Goal: Obtain resource: Obtain resource

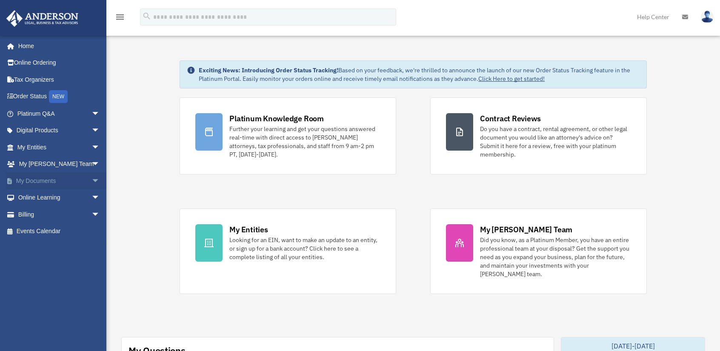
click at [91, 182] on span "arrow_drop_down" at bounding box center [99, 180] width 17 height 17
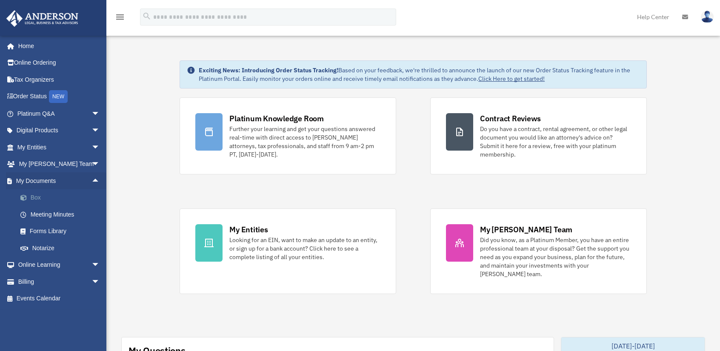
click at [55, 194] on link "Box" at bounding box center [62, 197] width 101 height 17
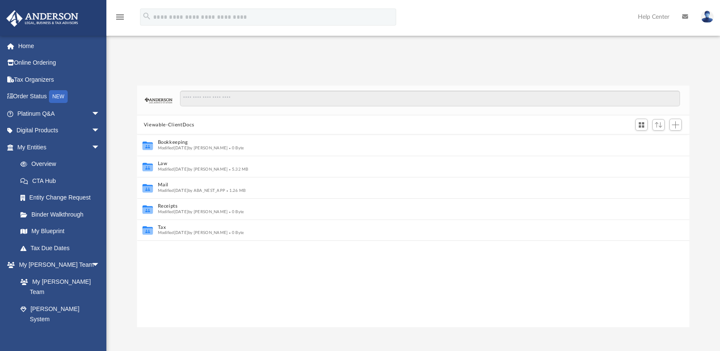
scroll to position [7, 7]
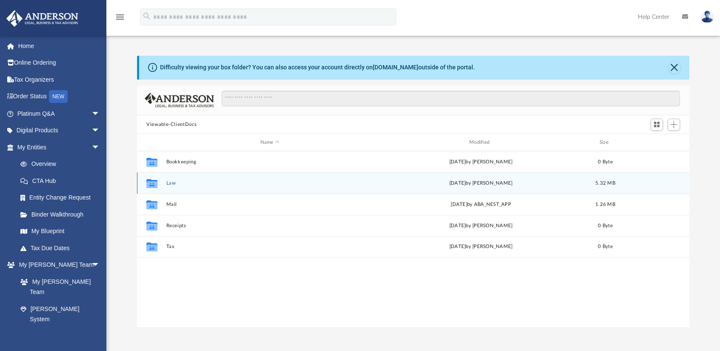
click at [173, 180] on button "Law" at bounding box center [269, 183] width 207 height 6
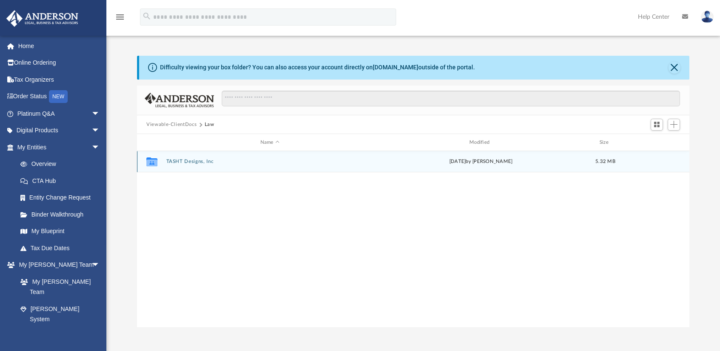
click at [191, 159] on button "TASHT Designs, Inc" at bounding box center [269, 162] width 207 height 6
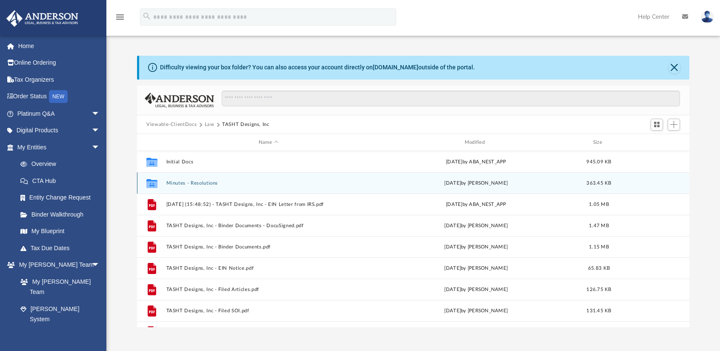
click at [203, 184] on button "Minutes - Resolutions" at bounding box center [268, 183] width 204 height 6
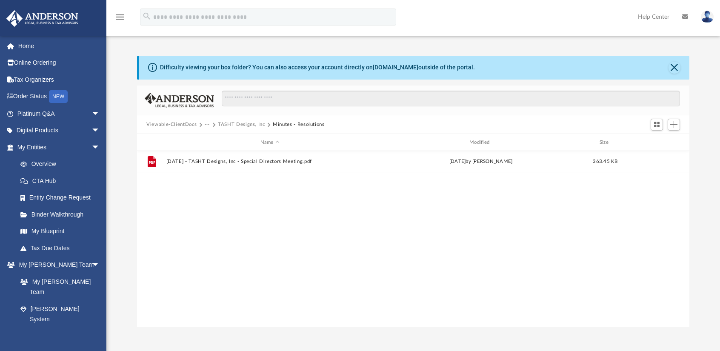
click at [239, 125] on button "TASHT Designs, Inc" at bounding box center [241, 125] width 47 height 8
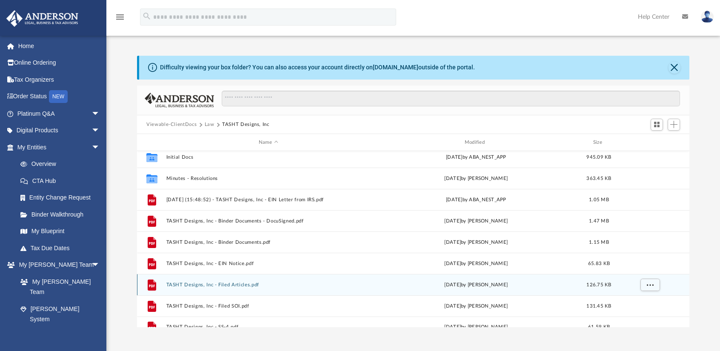
scroll to position [0, 0]
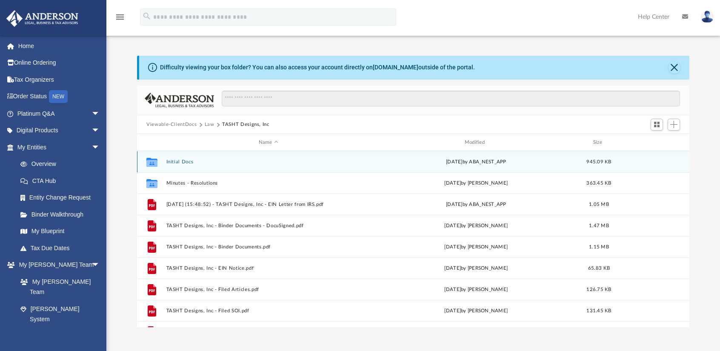
click at [179, 164] on button "Initial Docs" at bounding box center [268, 162] width 204 height 6
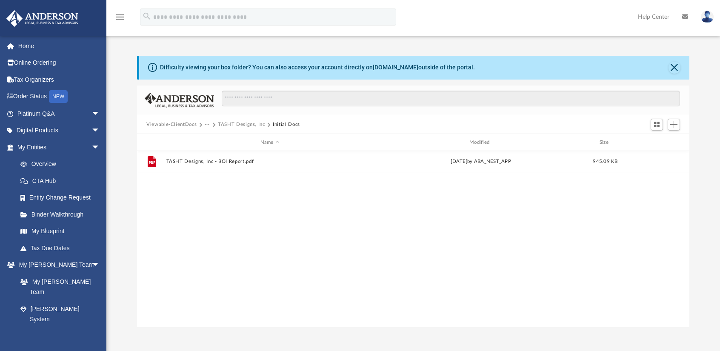
click at [239, 122] on button "TASHT Designs, Inc" at bounding box center [241, 125] width 47 height 8
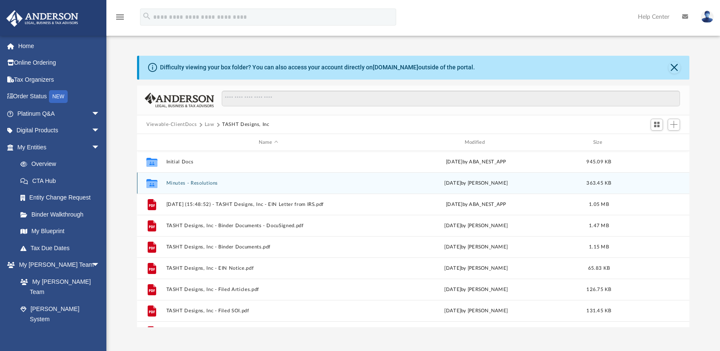
click at [189, 178] on div "Collaborated Folder Minutes - Resolutions today by Mercy Solon 363.45 KB" at bounding box center [413, 182] width 552 height 21
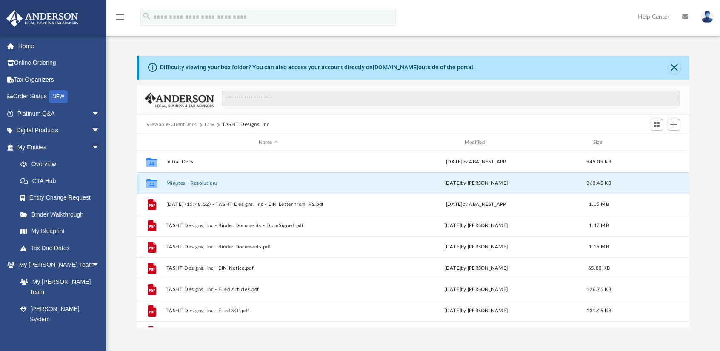
click at [182, 187] on div "Collaborated Folder Minutes - Resolutions today by Mercy Solon 363.45 KB" at bounding box center [413, 182] width 552 height 21
click at [183, 183] on button "Minutes - Resolutions" at bounding box center [268, 183] width 204 height 6
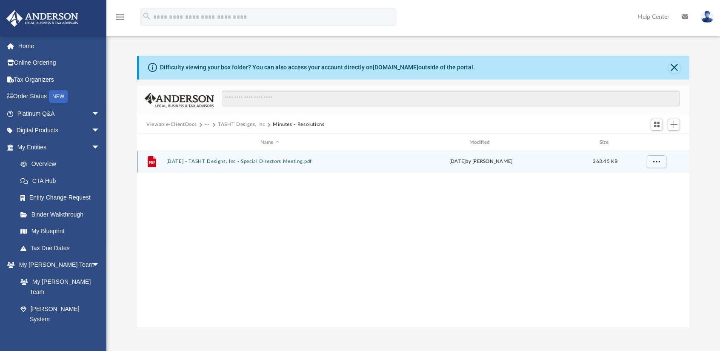
click at [236, 159] on button "[DATE] - TASHT Designs, Inc - Special Directors Meeting.pdf" at bounding box center [269, 162] width 207 height 6
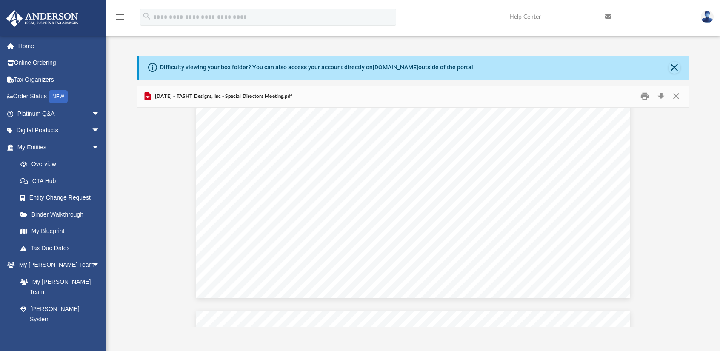
scroll to position [376, 0]
click at [201, 119] on div "MINUTES OF THE SPECIAL MEETING OF DIRECTORS OF TASHT DESIGNS, INC A CALIFORNIA …" at bounding box center [413, 18] width 434 height 561
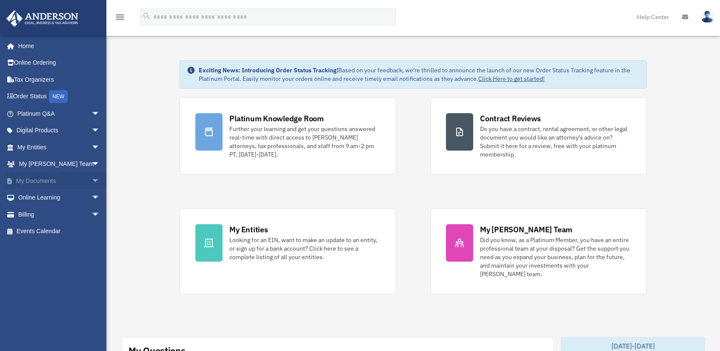
click at [91, 178] on span "arrow_drop_down" at bounding box center [99, 180] width 17 height 17
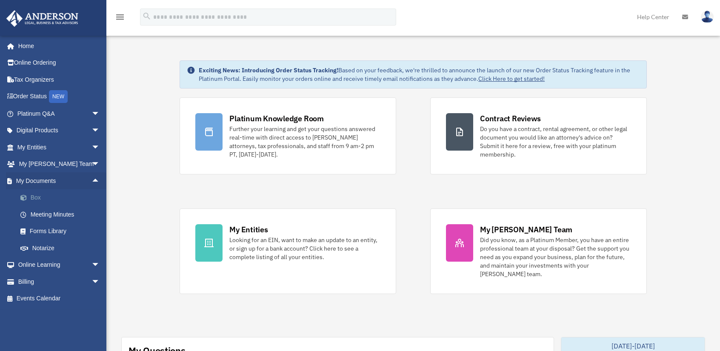
click at [35, 198] on link "Box" at bounding box center [62, 197] width 101 height 17
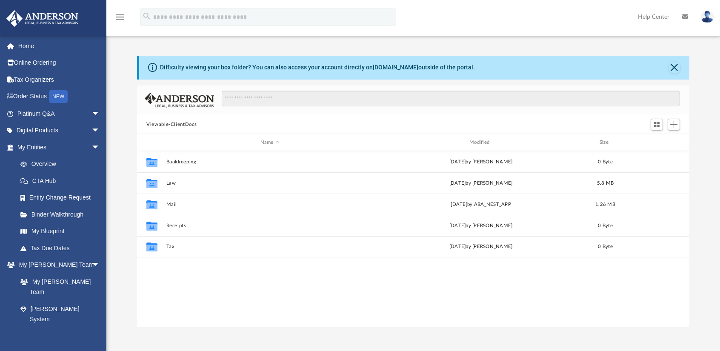
scroll to position [7, 7]
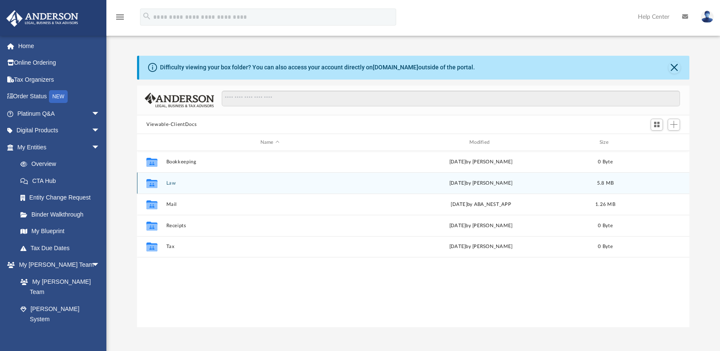
click at [174, 185] on button "Law" at bounding box center [269, 183] width 207 height 6
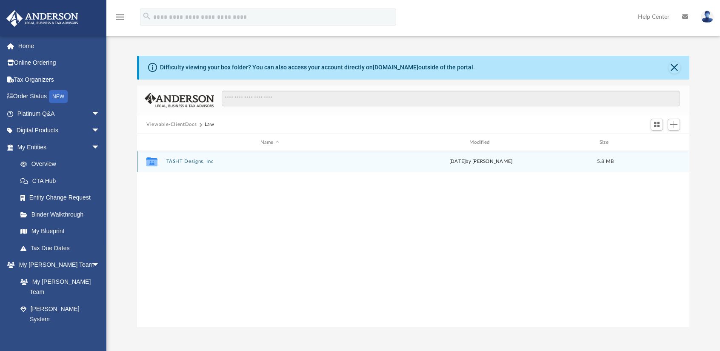
click at [182, 164] on button "TASHT Designs, Inc" at bounding box center [269, 162] width 207 height 6
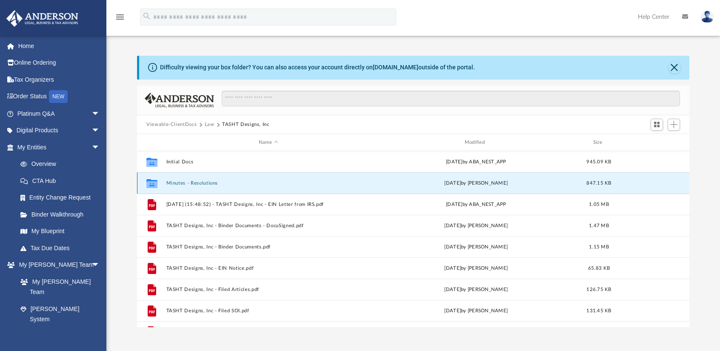
click at [190, 183] on button "Minutes - Resolutions" at bounding box center [268, 183] width 204 height 6
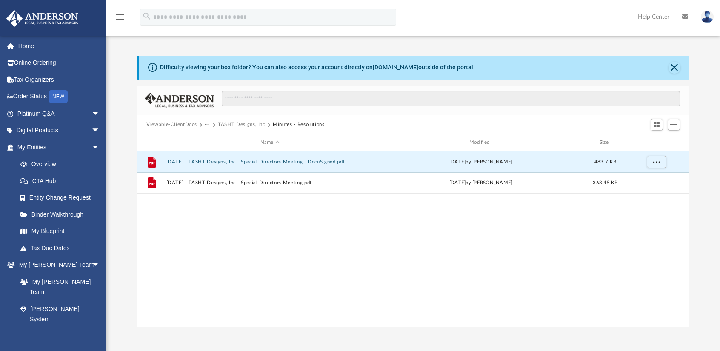
click at [228, 160] on button "[DATE] - TASHT Designs, Inc - Special Directors Meeting - DocuSigned.pdf" at bounding box center [269, 162] width 207 height 6
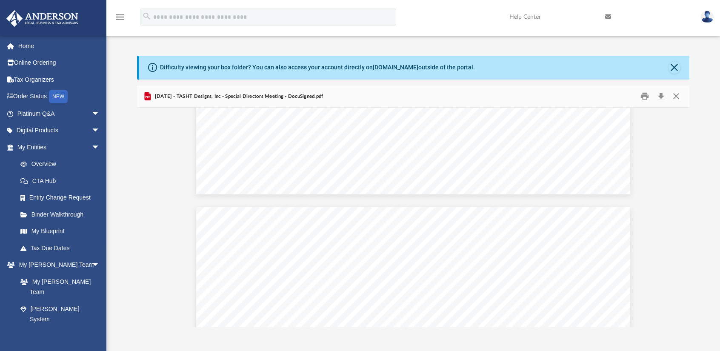
scroll to position [468, 0]
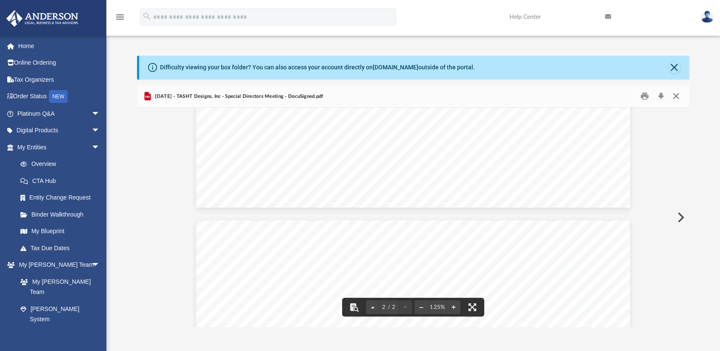
click at [674, 95] on button "Close" at bounding box center [675, 96] width 15 height 13
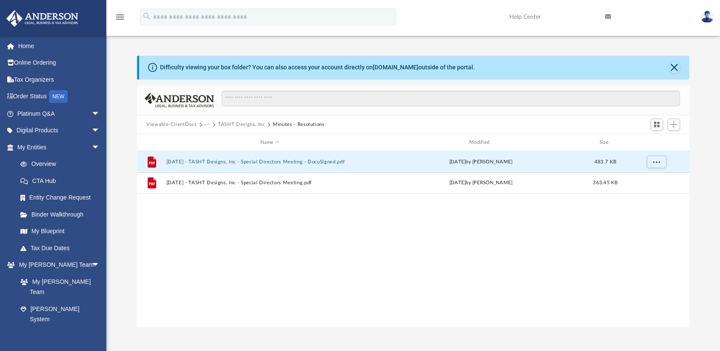
click at [231, 121] on button "TASHT Designs, Inc" at bounding box center [241, 125] width 47 height 8
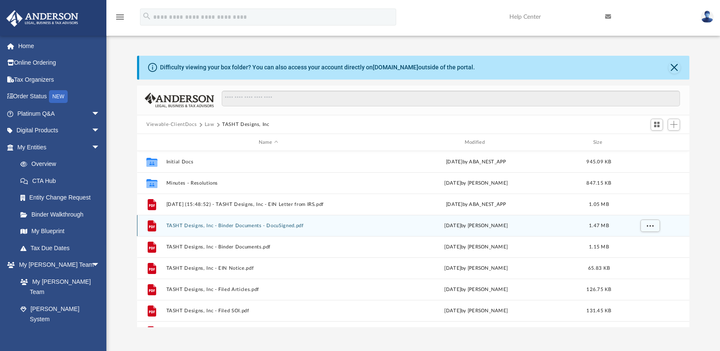
click at [219, 223] on button "TASHT Designs, Inc - Binder Documents - DocuSigned.pdf" at bounding box center [268, 226] width 204 height 6
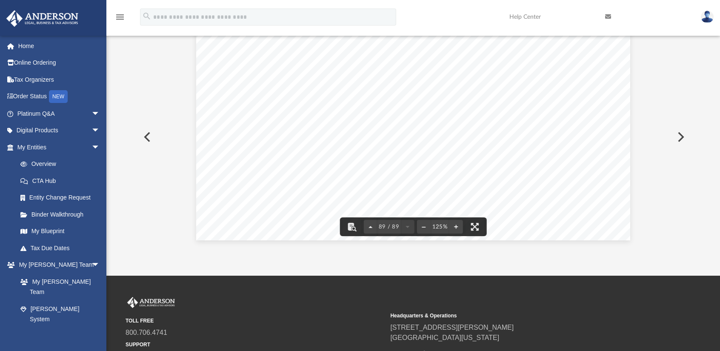
scroll to position [157, 0]
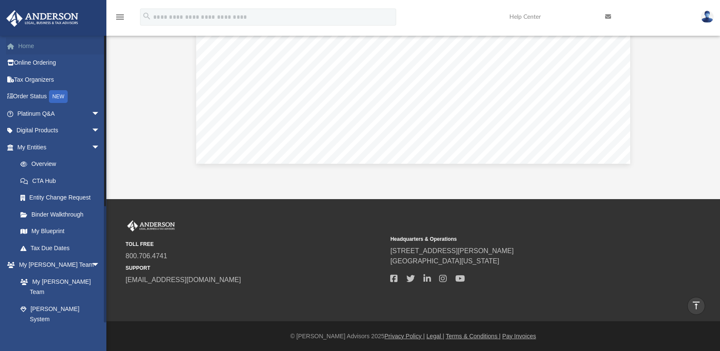
click at [50, 50] on link "Home" at bounding box center [59, 45] width 107 height 17
